Goal: Book appointment/travel/reservation

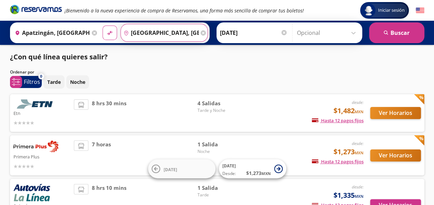
click at [143, 33] on input "[GEOGRAPHIC_DATA], [GEOGRAPHIC_DATA]" at bounding box center [160, 32] width 78 height 17
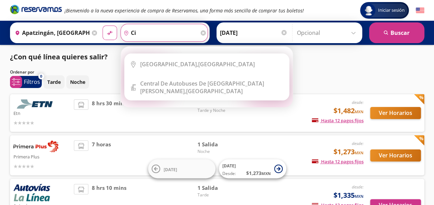
type input "c"
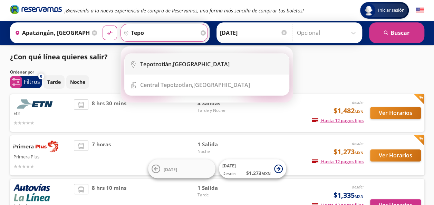
click at [163, 65] on b "Tepotzotlán," at bounding box center [156, 64] width 33 height 8
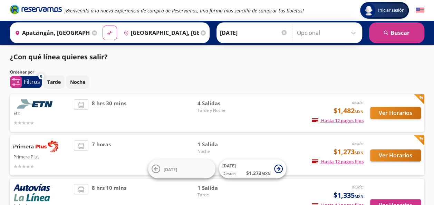
click at [178, 31] on input "[GEOGRAPHIC_DATA], [GEOGRAPHIC_DATA]" at bounding box center [160, 32] width 78 height 17
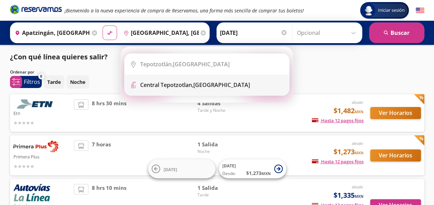
click at [166, 82] on b "Central Tepotzotlan," at bounding box center [166, 85] width 53 height 8
type input "Central Tepotzotlan, [GEOGRAPHIC_DATA]"
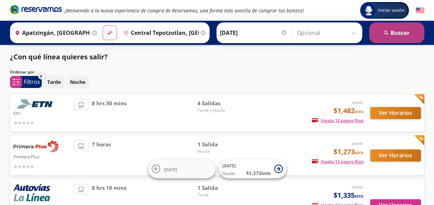
click at [404, 34] on button "search [GEOGRAPHIC_DATA]" at bounding box center [396, 32] width 55 height 21
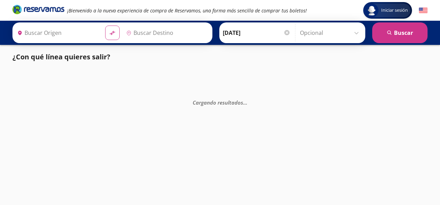
type input "Central Tepotzotlan, [GEOGRAPHIC_DATA]"
type input "Apatzingán, [GEOGRAPHIC_DATA]"
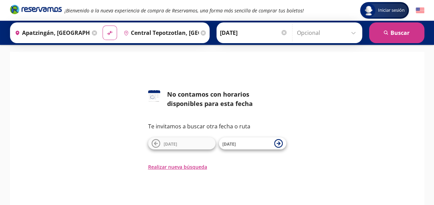
click at [201, 32] on div "Destino pin-outline [GEOGRAPHIC_DATA], [GEOGRAPHIC_DATA]" at bounding box center [164, 33] width 87 height 18
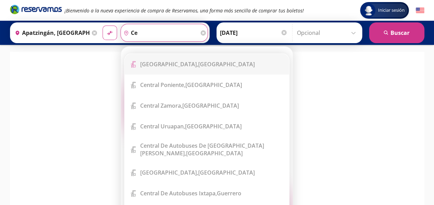
type input "c"
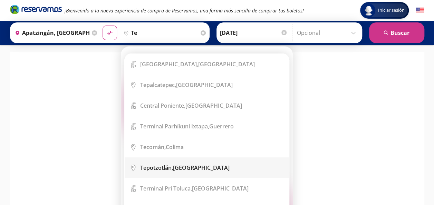
click at [191, 171] on div "[GEOGRAPHIC_DATA], [GEOGRAPHIC_DATA]" at bounding box center [212, 168] width 144 height 8
type input "[GEOGRAPHIC_DATA], [GEOGRAPHIC_DATA]"
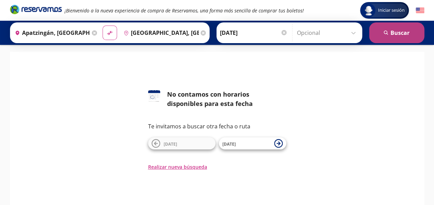
click at [397, 28] on button "search [GEOGRAPHIC_DATA]" at bounding box center [396, 32] width 55 height 21
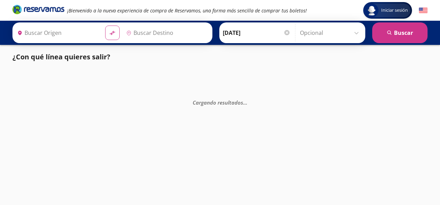
type input "[GEOGRAPHIC_DATA], [GEOGRAPHIC_DATA]"
type input "Apatzingán, [GEOGRAPHIC_DATA]"
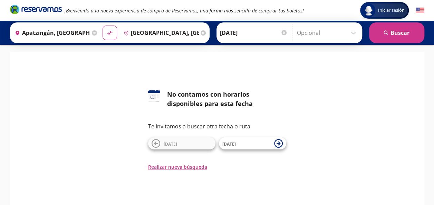
click at [140, 30] on input "[GEOGRAPHIC_DATA], [GEOGRAPHIC_DATA]" at bounding box center [160, 32] width 78 height 17
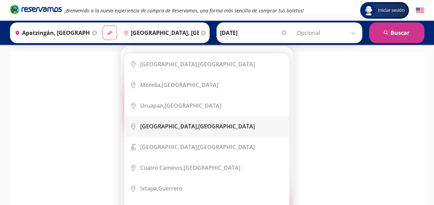
click at [162, 123] on b "[GEOGRAPHIC_DATA]," at bounding box center [169, 127] width 58 height 8
type input "[GEOGRAPHIC_DATA], [GEOGRAPHIC_DATA]"
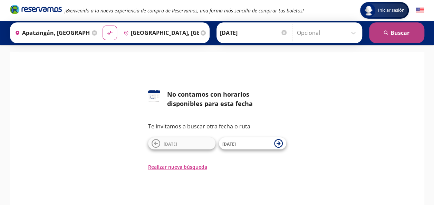
click at [395, 34] on button "search [GEOGRAPHIC_DATA]" at bounding box center [396, 32] width 55 height 21
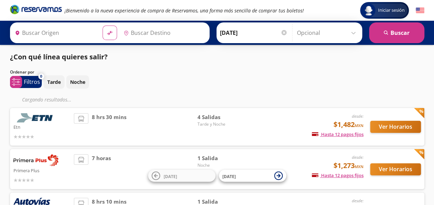
type input "Apatzingán, [GEOGRAPHIC_DATA]"
type input "[GEOGRAPHIC_DATA], [GEOGRAPHIC_DATA]"
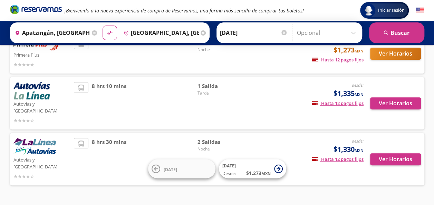
scroll to position [106, 0]
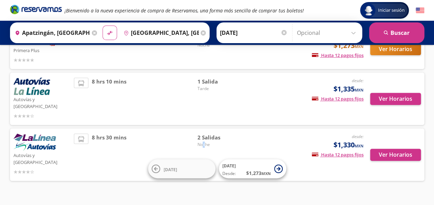
drag, startPoint x: 206, startPoint y: 139, endPoint x: 203, endPoint y: 148, distance: 9.0
click at [203, 148] on div "2 Salidas Noche" at bounding box center [221, 155] width 48 height 42
click at [390, 149] on button "Ver Horarios" at bounding box center [396, 155] width 51 height 12
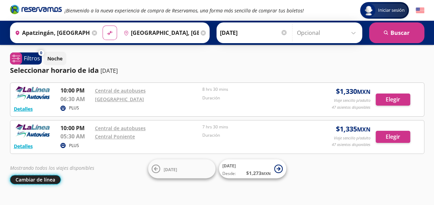
click at [33, 180] on button "Cambiar de línea" at bounding box center [35, 179] width 51 height 9
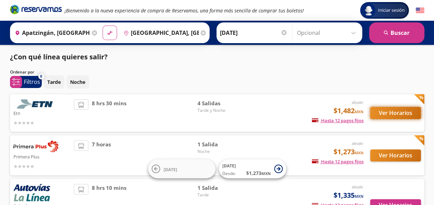
click at [401, 115] on button "Ver Horarios" at bounding box center [396, 113] width 51 height 12
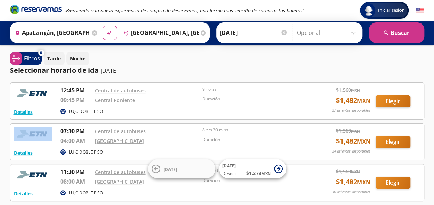
click at [401, 115] on div "Detalles LUJO DOBLE PISO 12:45 PM Central de autobuses 09:45 PM Central Ponient…" at bounding box center [217, 101] width 407 height 30
click at [397, 184] on button "Elegir" at bounding box center [393, 183] width 35 height 12
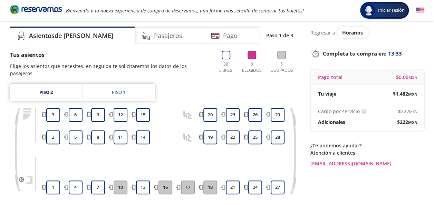
scroll to position [21, 0]
click at [119, 89] on div "Piso 1" at bounding box center [118, 92] width 13 height 7
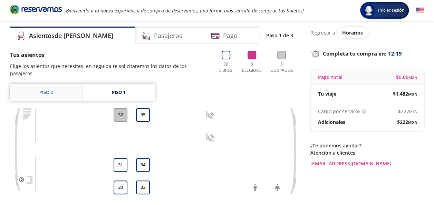
click at [60, 84] on link "Piso 2" at bounding box center [46, 92] width 72 height 17
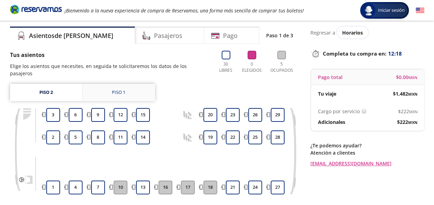
click at [135, 85] on link "Piso 1" at bounding box center [119, 92] width 73 height 17
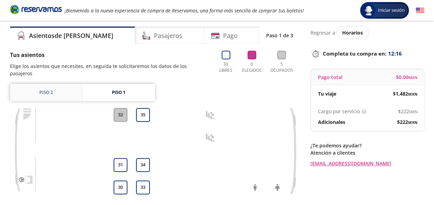
click at [69, 90] on link "Piso 2" at bounding box center [46, 92] width 72 height 17
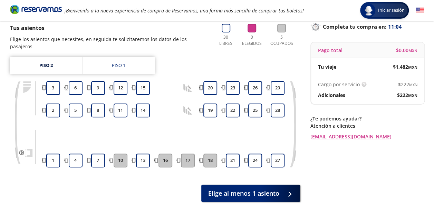
scroll to position [49, 0]
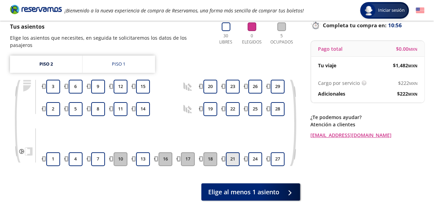
click at [232, 153] on button "21" at bounding box center [233, 159] width 14 height 14
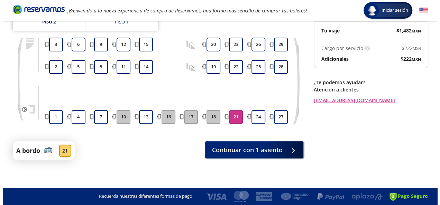
scroll to position [0, 0]
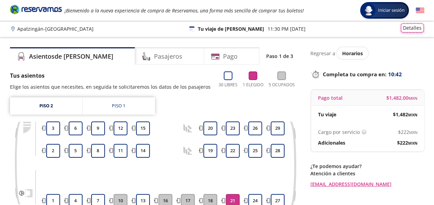
click at [411, 29] on button "Detalles" at bounding box center [412, 28] width 23 height 9
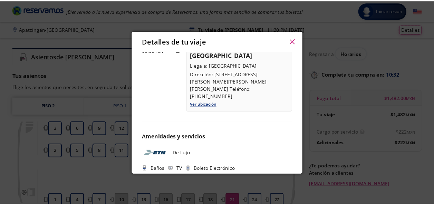
scroll to position [92, 0]
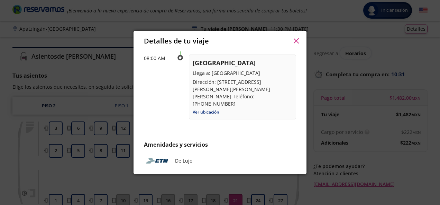
click at [295, 41] on icon "button" at bounding box center [295, 40] width 5 height 5
